Goal: Transaction & Acquisition: Purchase product/service

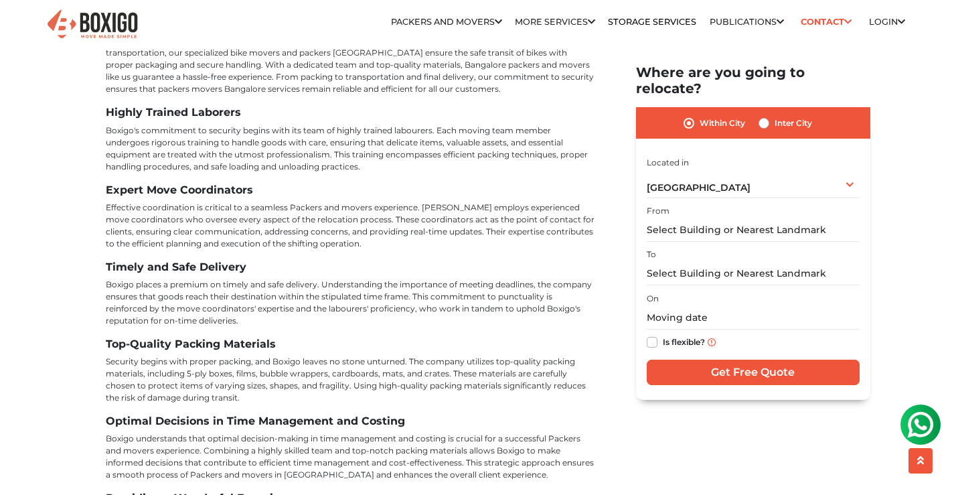
scroll to position [5558, 0]
click at [103, 33] on img at bounding box center [93, 24] width 94 height 33
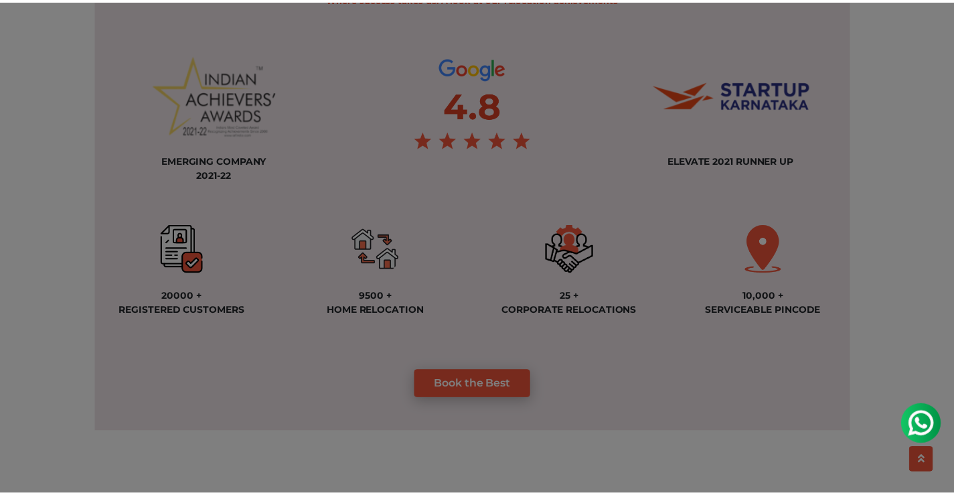
scroll to position [1004, 0]
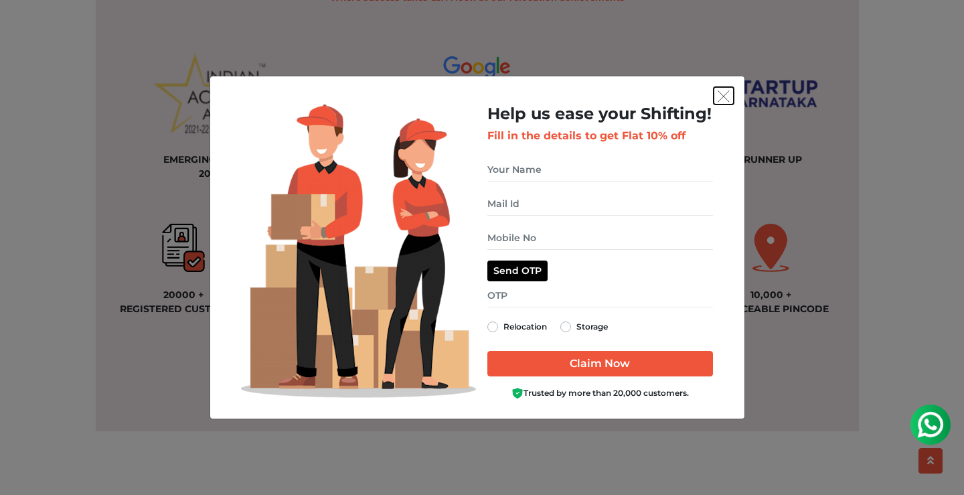
click at [725, 98] on img "get free quote dialog" at bounding box center [724, 96] width 12 height 12
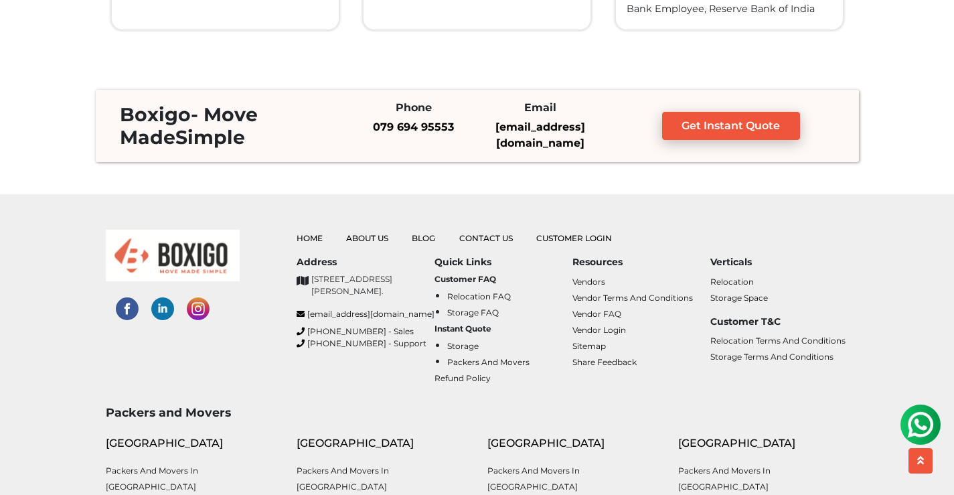
scroll to position [3214, 0]
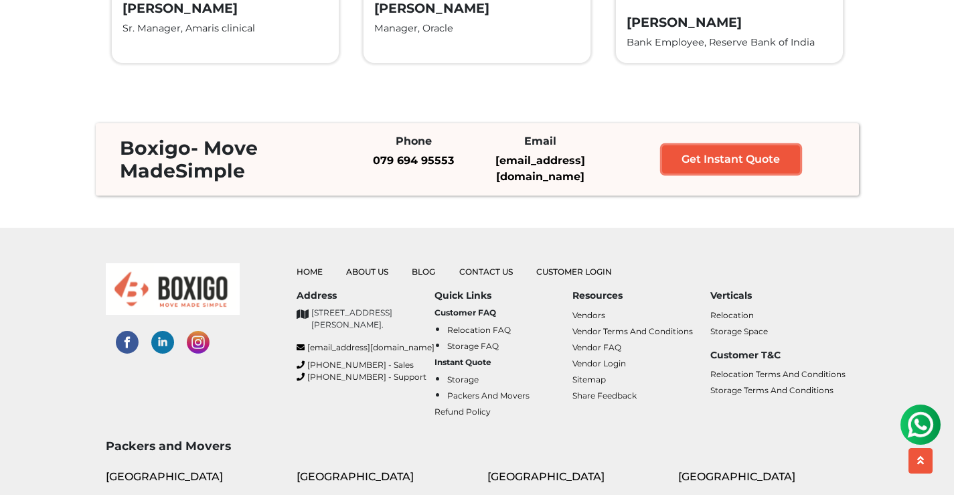
click at [670, 167] on link "Get Instant Quote" at bounding box center [731, 159] width 139 height 28
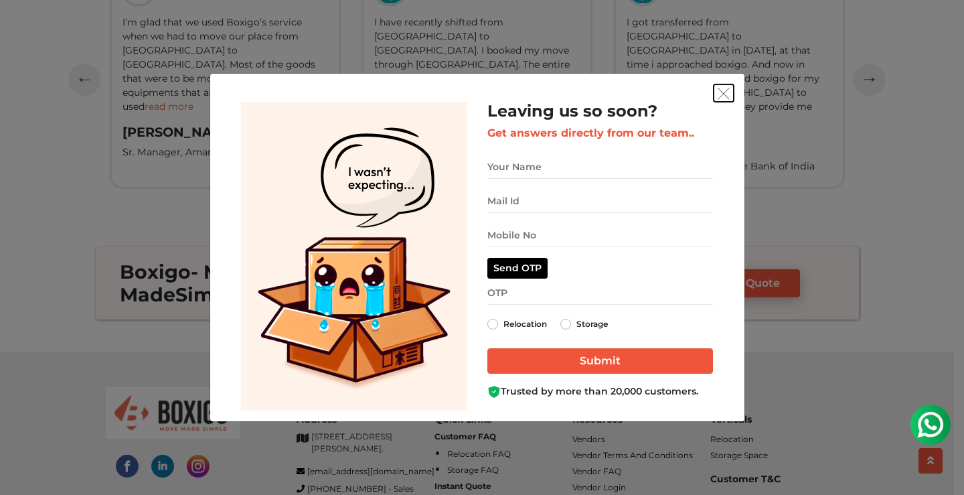
click at [721, 98] on img "get free quote dialog" at bounding box center [724, 94] width 12 height 12
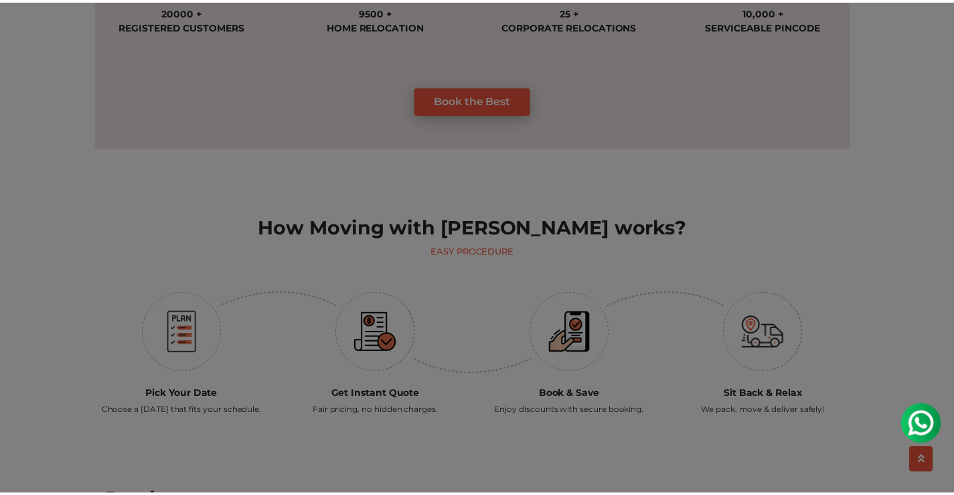
scroll to position [1282, 0]
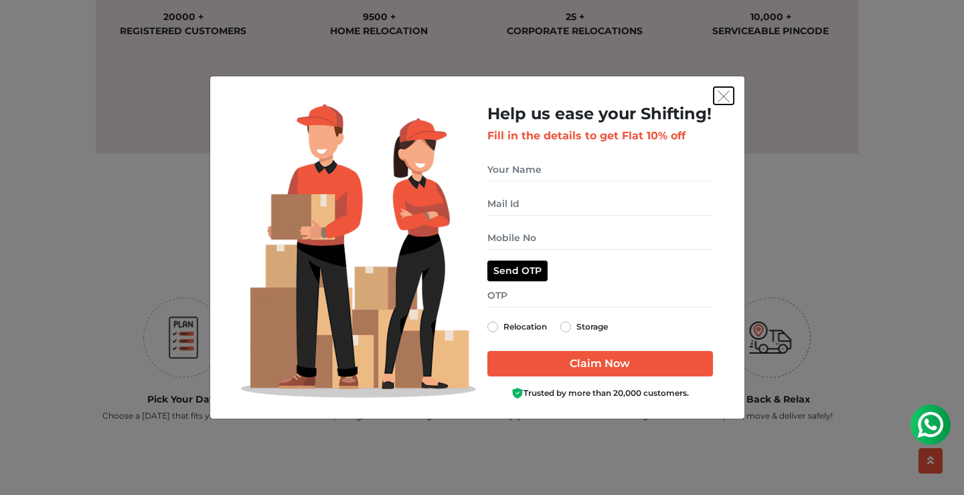
click at [719, 94] on img "get free quote dialog" at bounding box center [724, 96] width 12 height 12
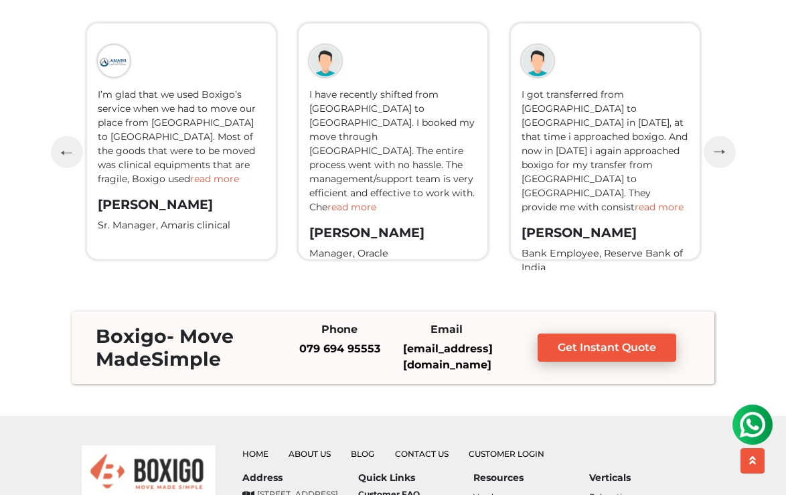
scroll to position [3286, 0]
